Goal: Book appointment/travel/reservation

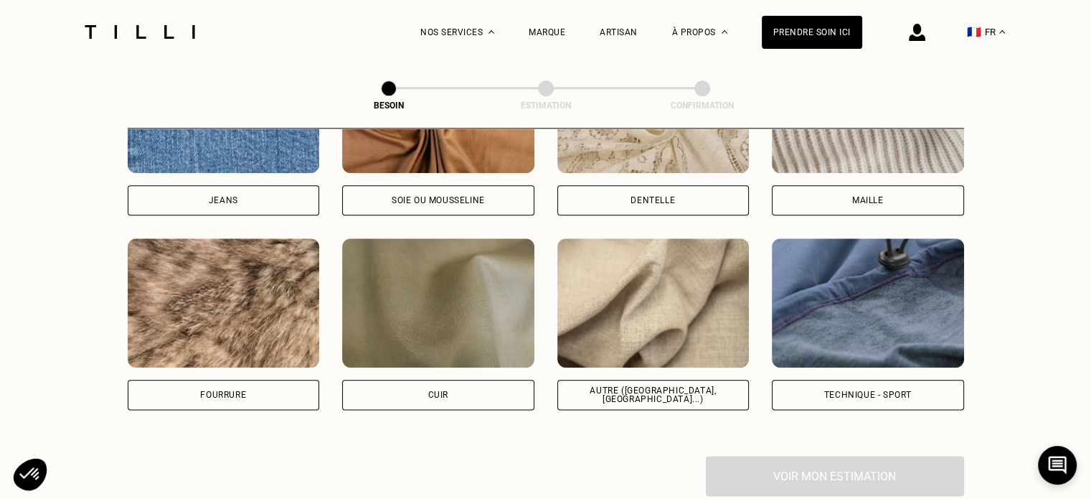
scroll to position [1650, 0]
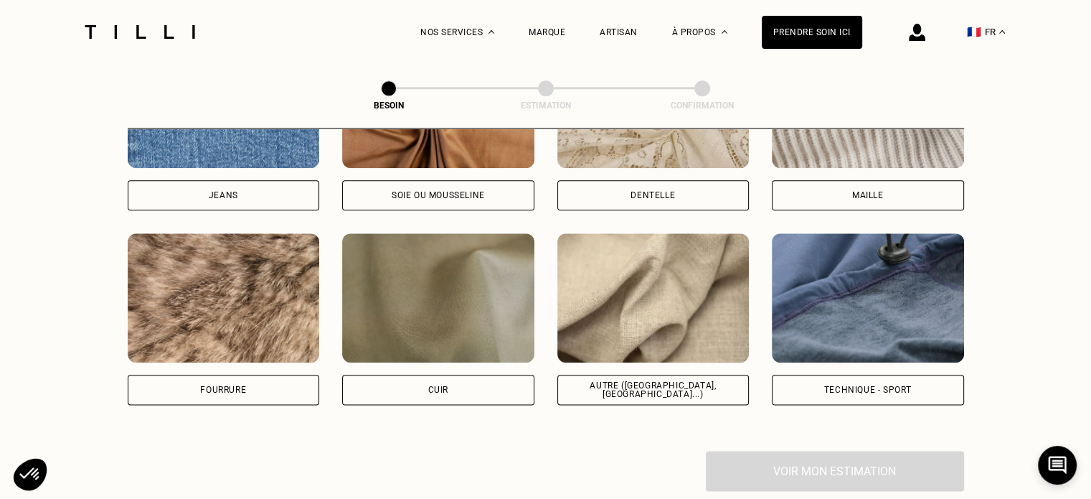
click at [681, 346] on img at bounding box center [654, 297] width 192 height 129
select select "FR"
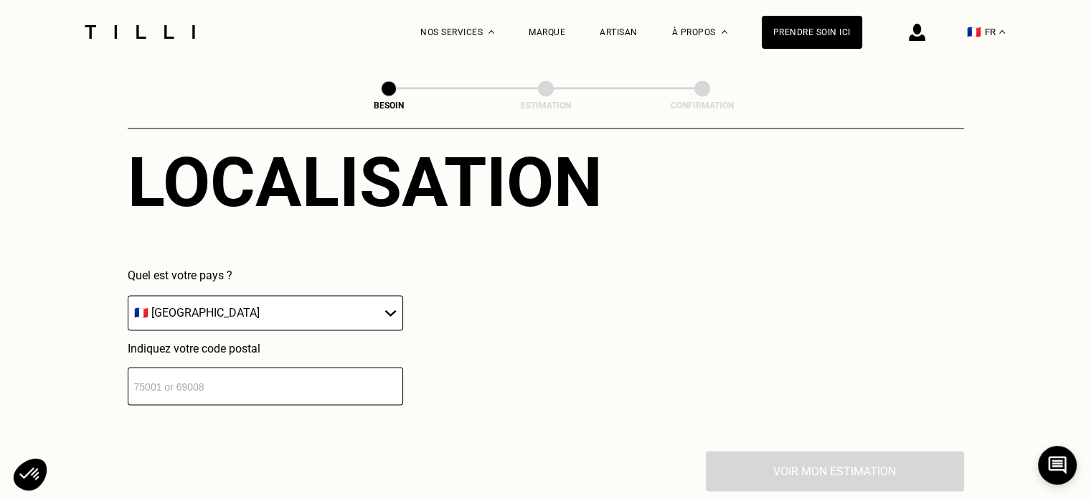
scroll to position [1999, 0]
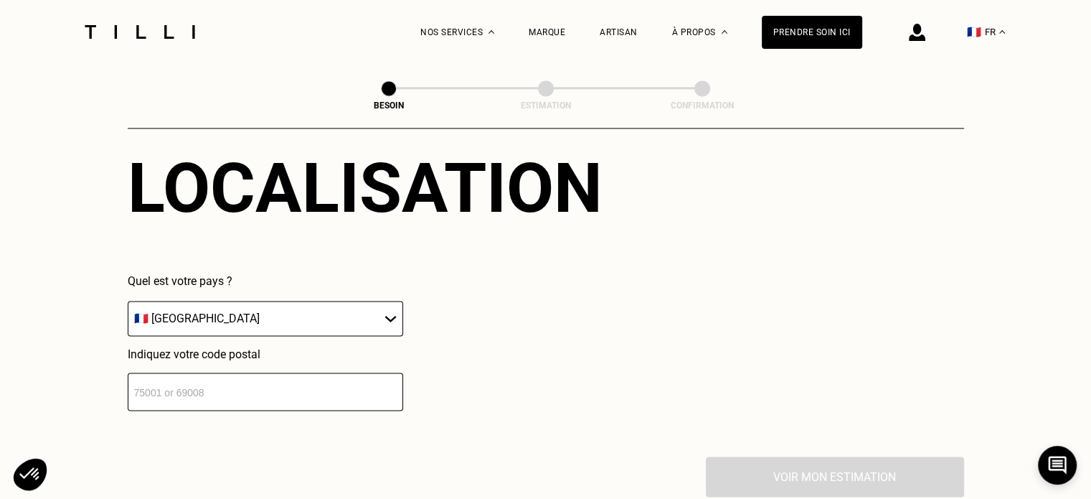
click at [227, 306] on select "🇩🇪 [GEOGRAPHIC_DATA] 🇦🇹 [GEOGRAPHIC_DATA] 🇧🇪 [GEOGRAPHIC_DATA] 🇧🇬 Bulgarie 🇨🇾 C…" at bounding box center [266, 318] width 276 height 35
click at [128, 301] on select "🇩🇪 [GEOGRAPHIC_DATA] 🇦🇹 [GEOGRAPHIC_DATA] 🇧🇪 [GEOGRAPHIC_DATA] 🇧🇬 Bulgarie 🇨🇾 C…" at bounding box center [266, 318] width 276 height 35
click at [225, 380] on input "number" at bounding box center [266, 391] width 276 height 38
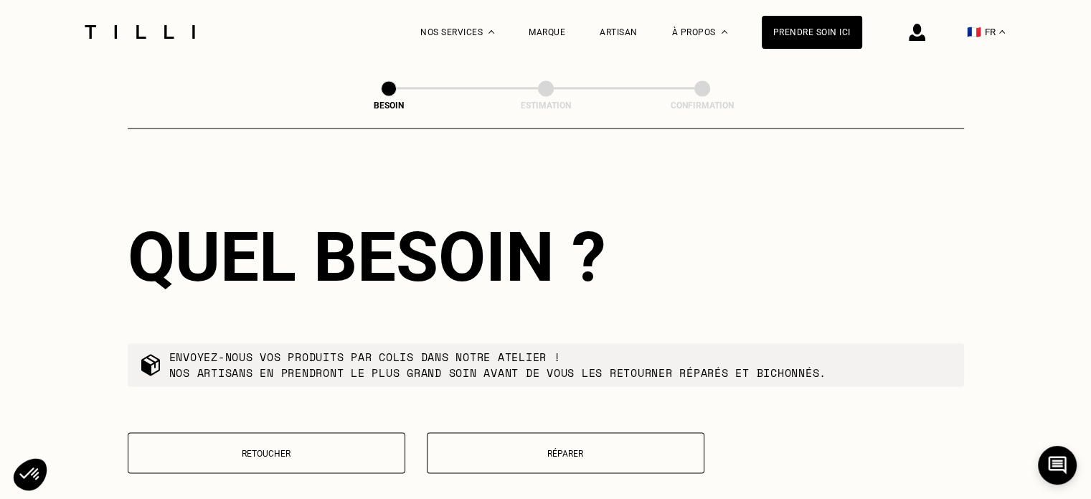
type input "69004"
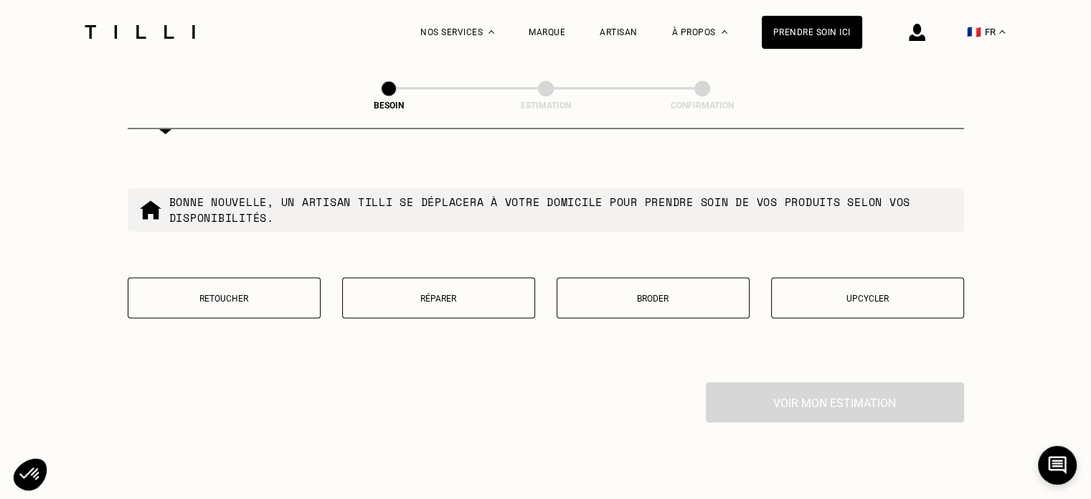
scroll to position [2500, 0]
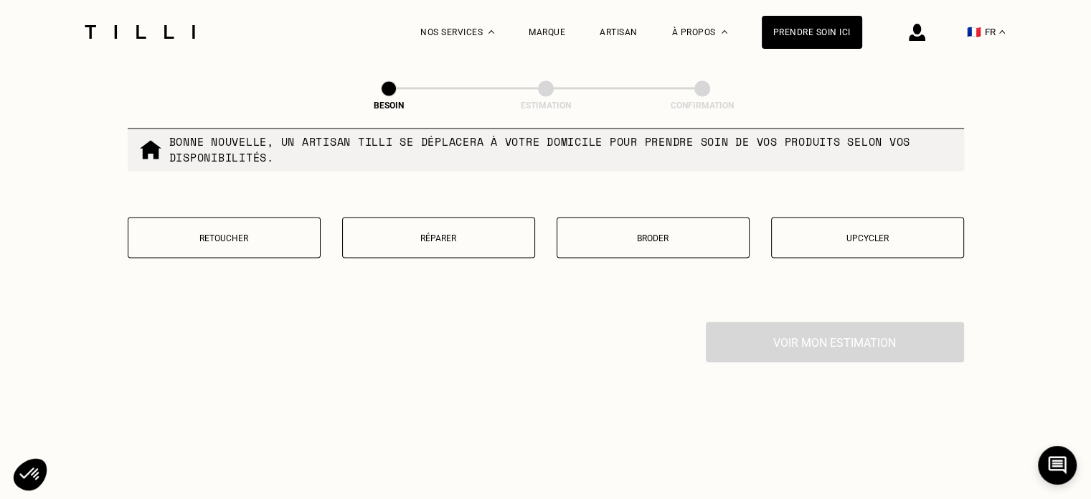
click at [423, 238] on button "Réparer" at bounding box center [438, 237] width 193 height 41
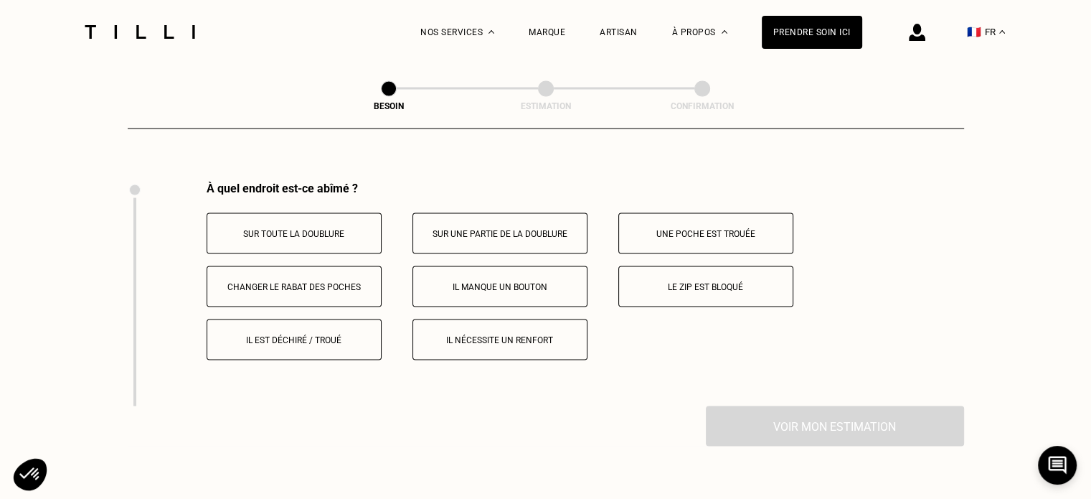
scroll to position [2653, 0]
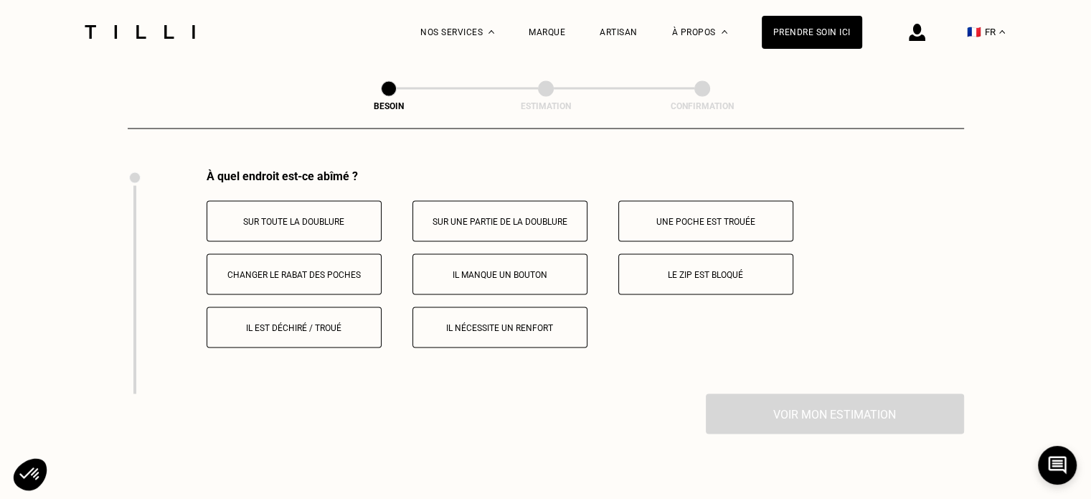
click at [654, 275] on button "Le zip est bloqué" at bounding box center [706, 273] width 175 height 41
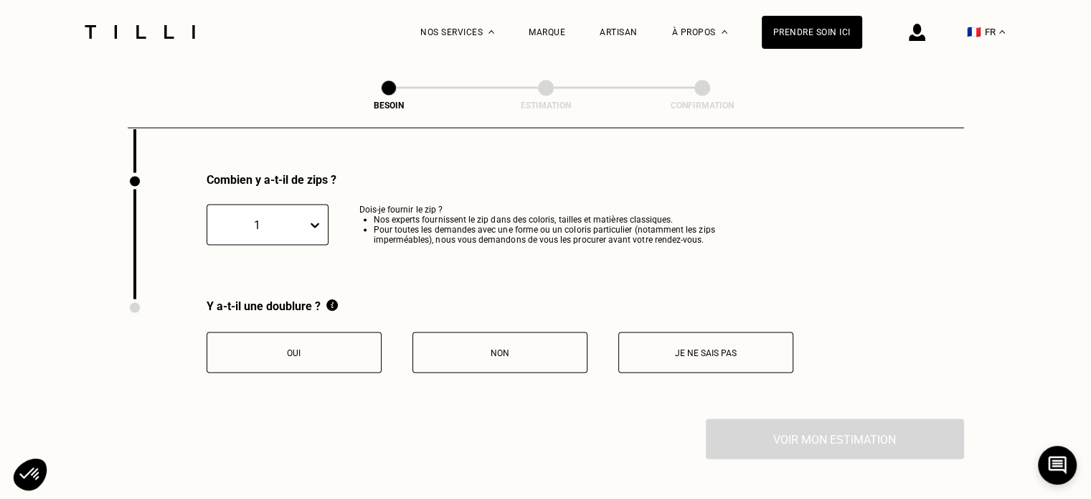
scroll to position [2878, 0]
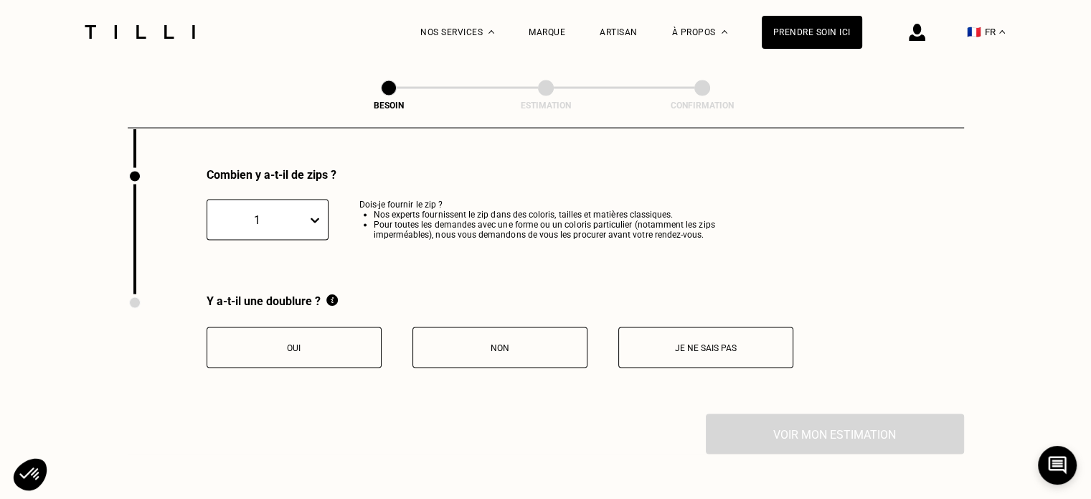
click at [637, 332] on button "Je ne sais pas" at bounding box center [706, 347] width 175 height 41
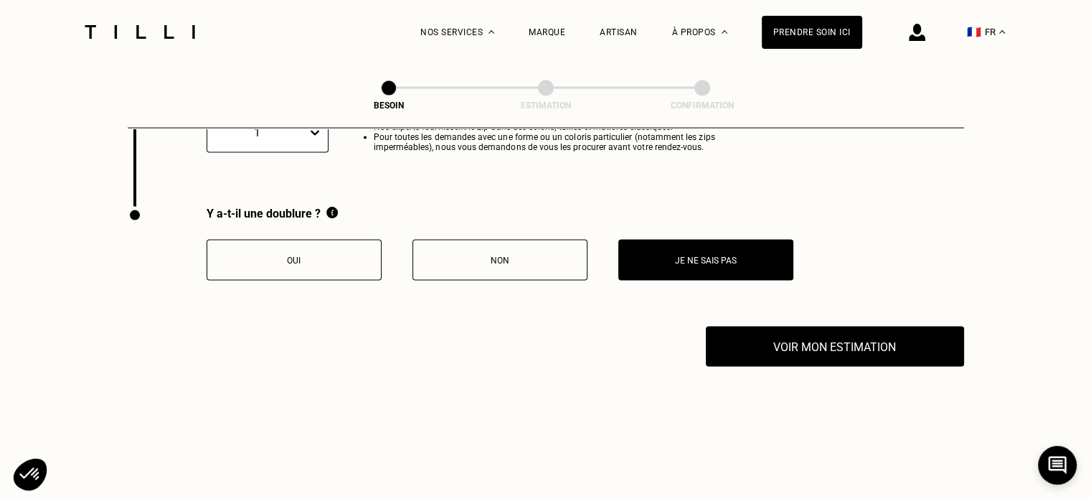
scroll to position [3022, 0]
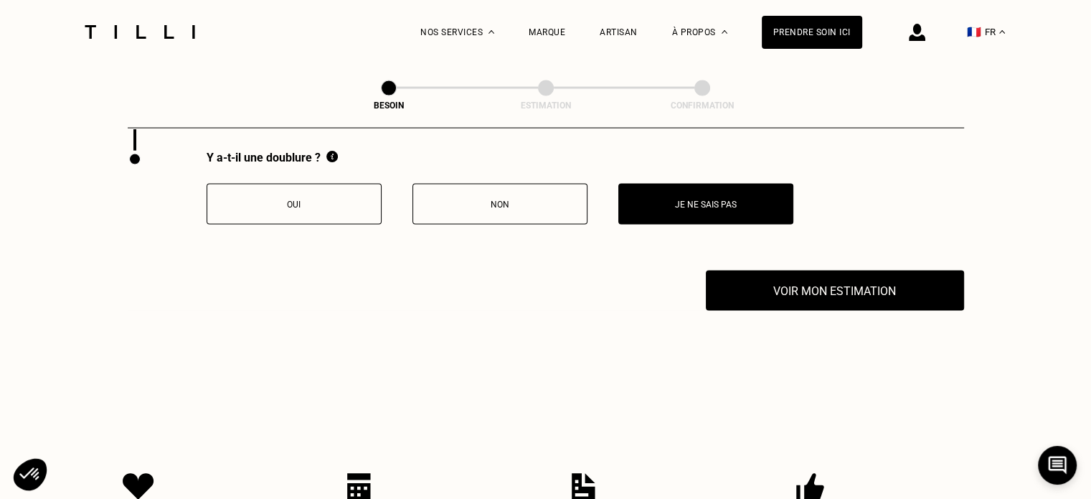
click at [341, 207] on button "Oui" at bounding box center [294, 204] width 175 height 41
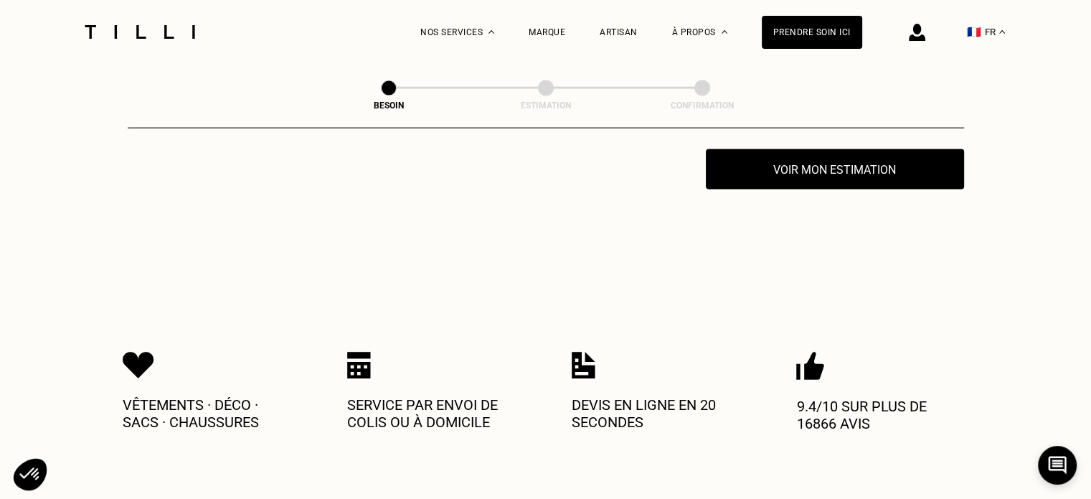
scroll to position [3093, 0]
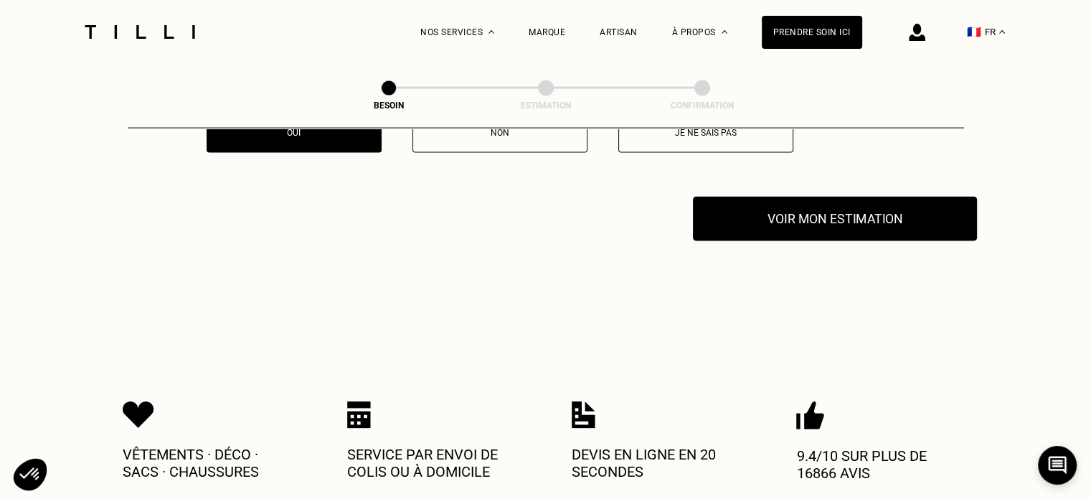
click at [766, 226] on button "Voir mon estimation" at bounding box center [835, 219] width 284 height 44
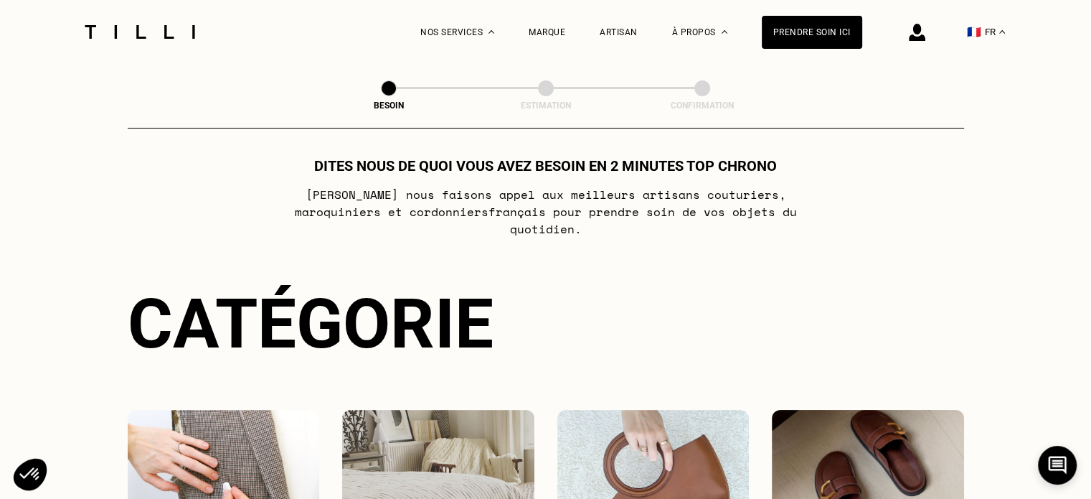
scroll to position [0, 0]
